Goal: Navigation & Orientation: Understand site structure

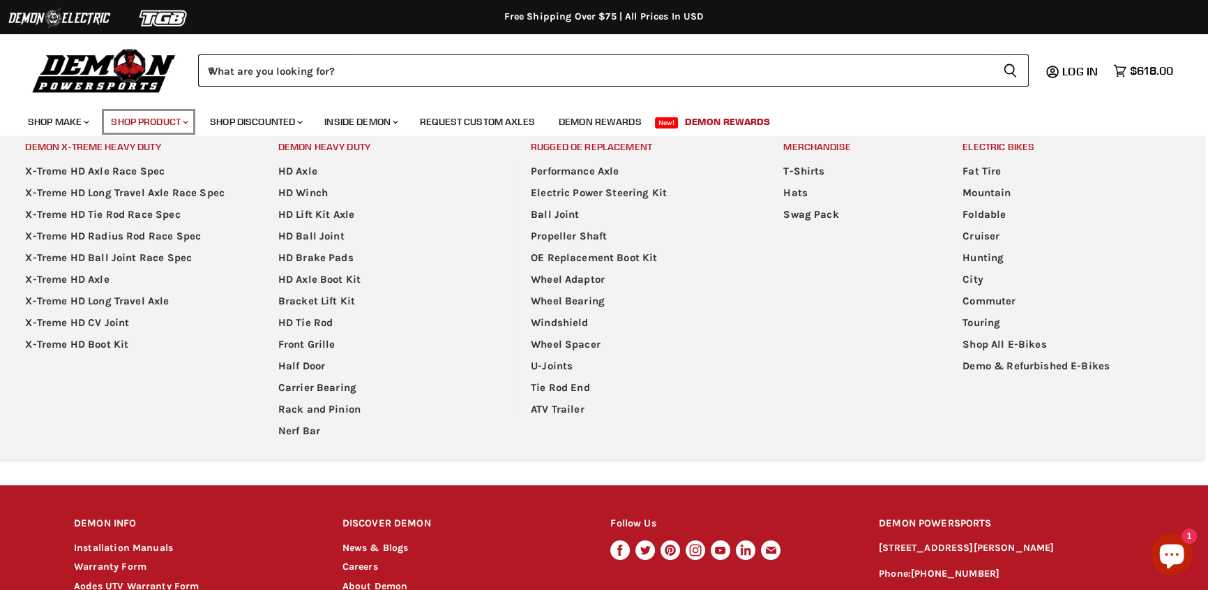
click at [176, 130] on link "Shop Product Chevron down icon" at bounding box center [148, 121] width 96 height 29
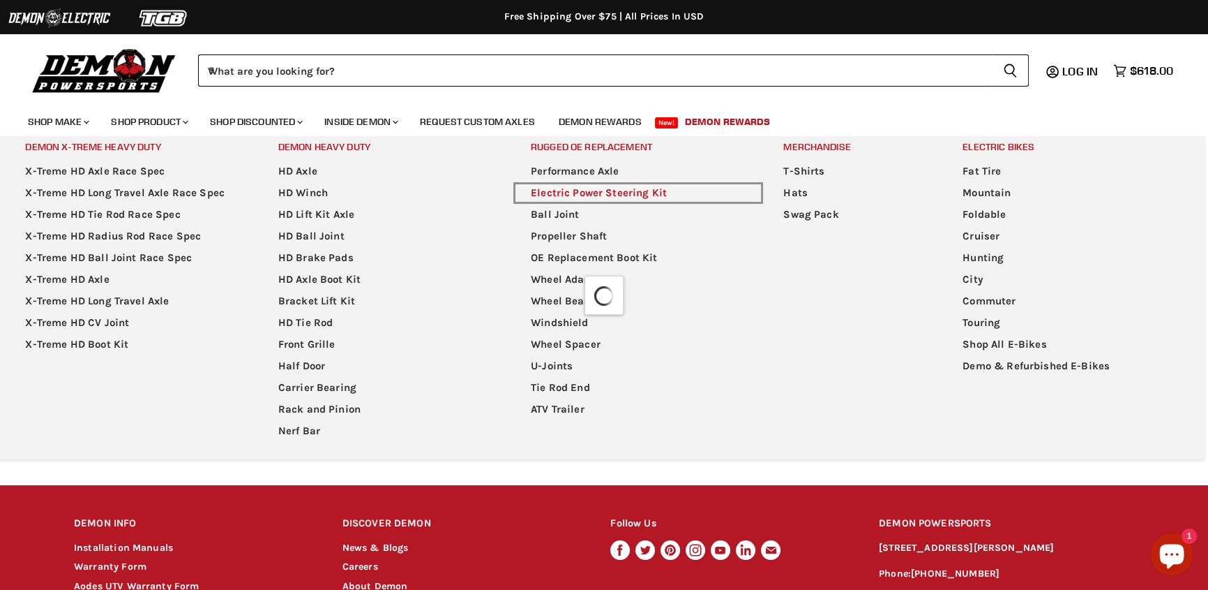
click at [582, 193] on link "Electric Power Steering Kit" at bounding box center [638, 193] width 250 height 22
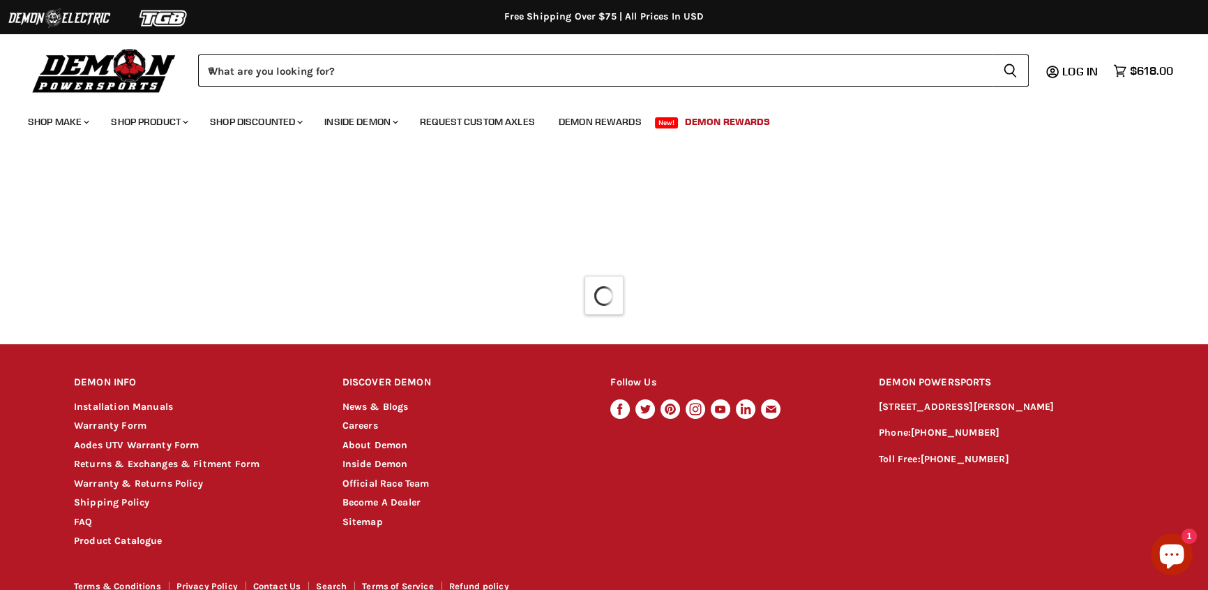
scroll to position [198, 0]
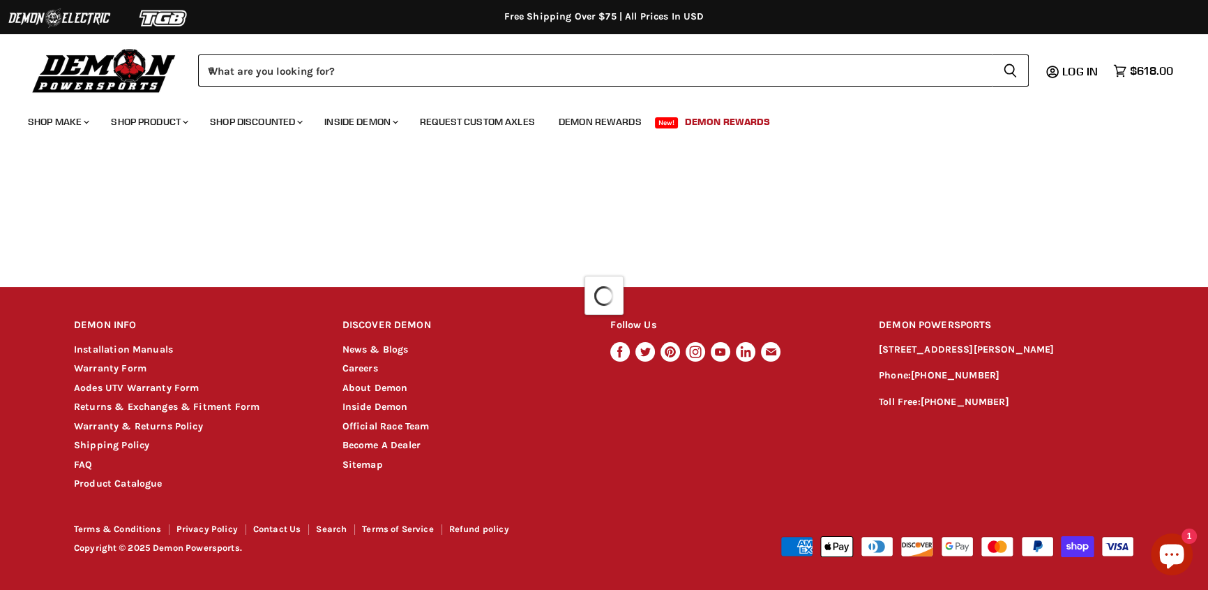
click at [141, 73] on img at bounding box center [104, 70] width 153 height 50
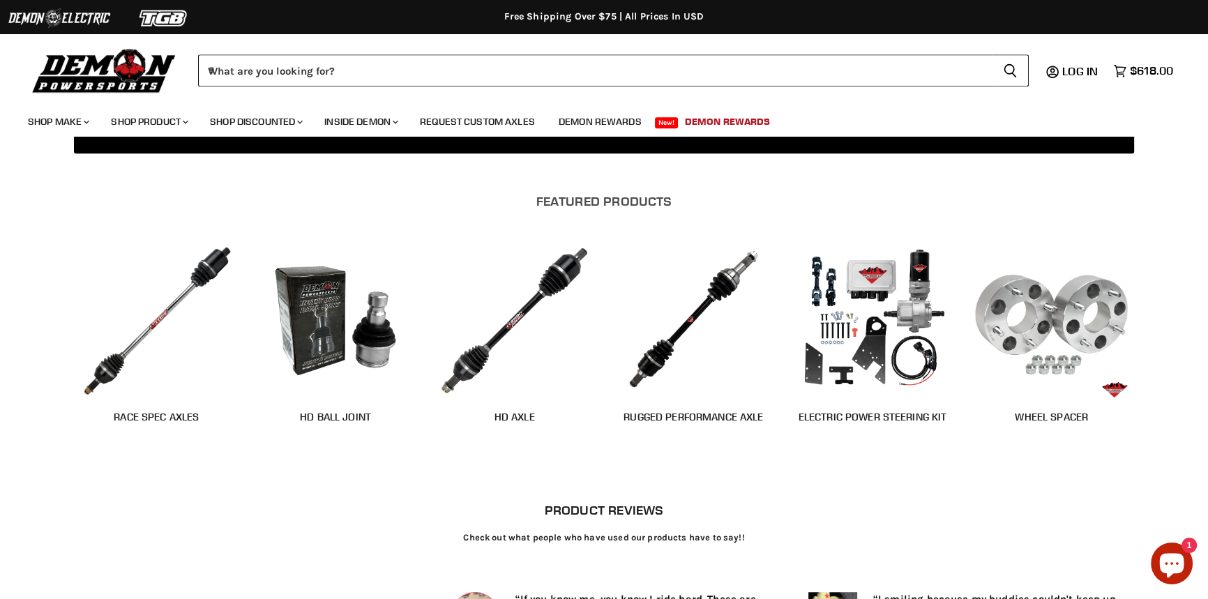
click at [201, 334] on img "Main content" at bounding box center [156, 320] width 165 height 165
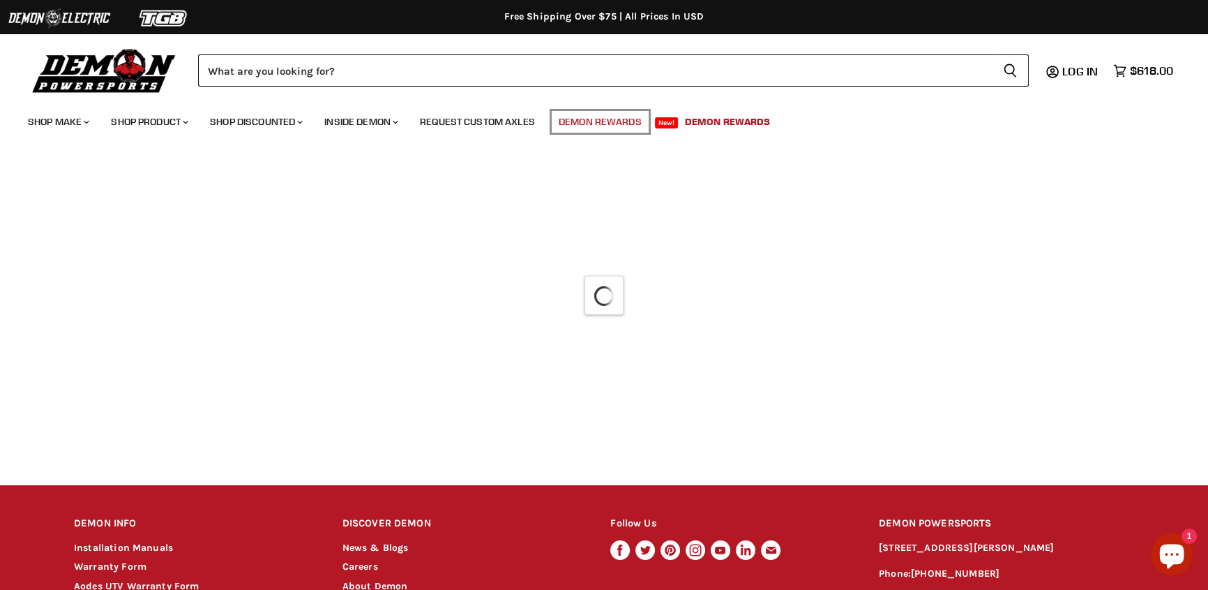
click at [646, 122] on link "Demon Rewards" at bounding box center [600, 121] width 104 height 29
